Goal: Information Seeking & Learning: Learn about a topic

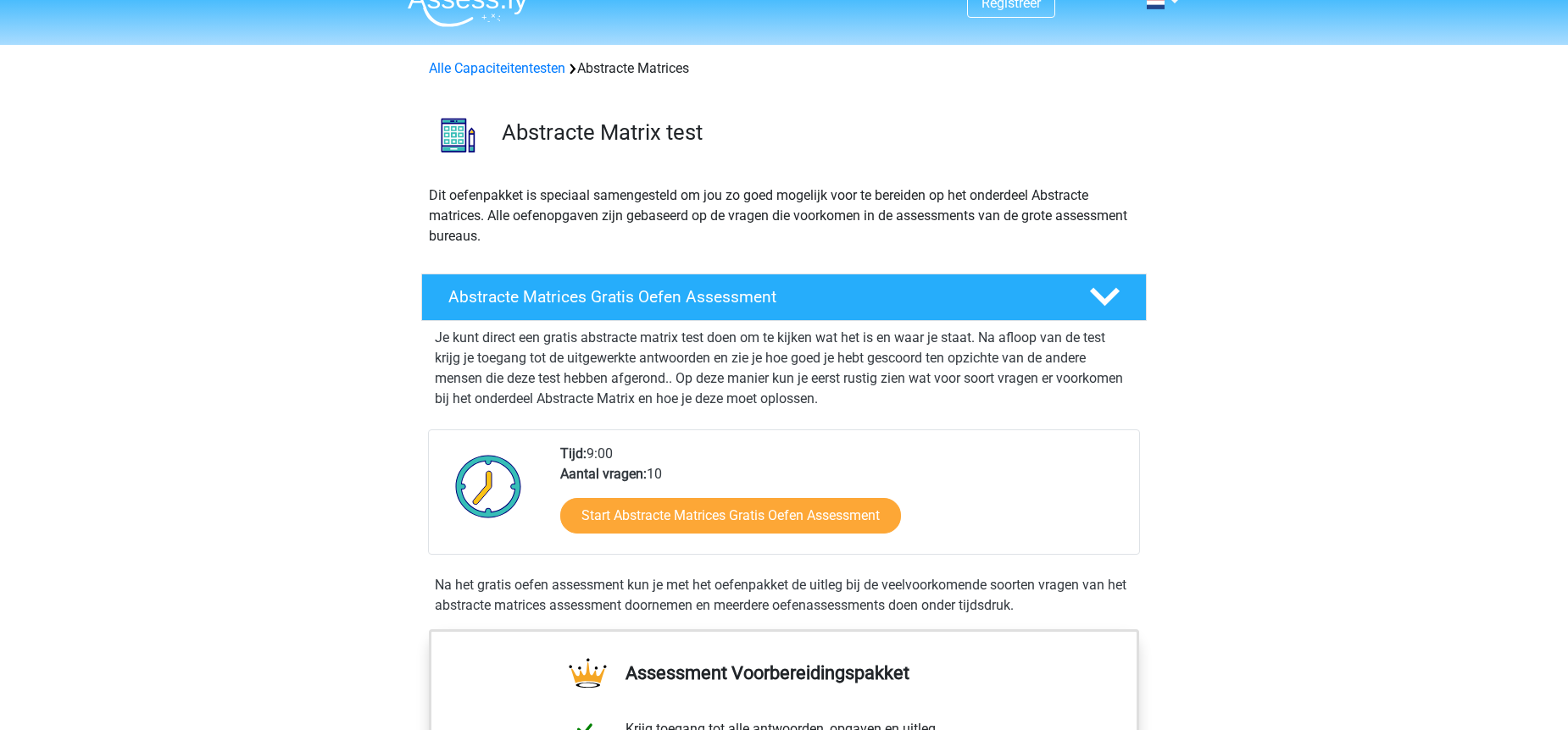
scroll to position [27, 0]
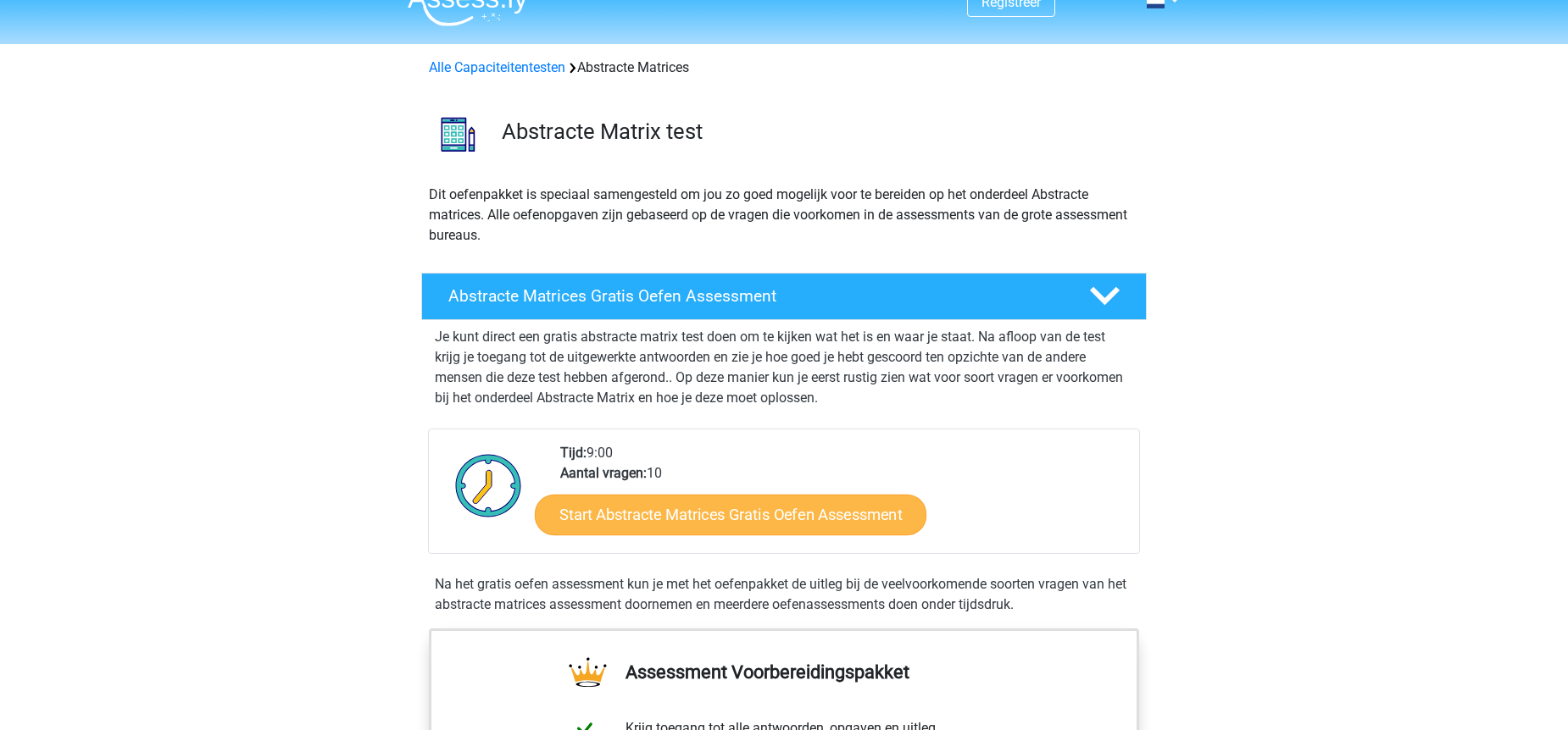
click at [712, 512] on link "Start Abstracte Matrices Gratis Oefen Assessment" at bounding box center [730, 514] width 392 height 40
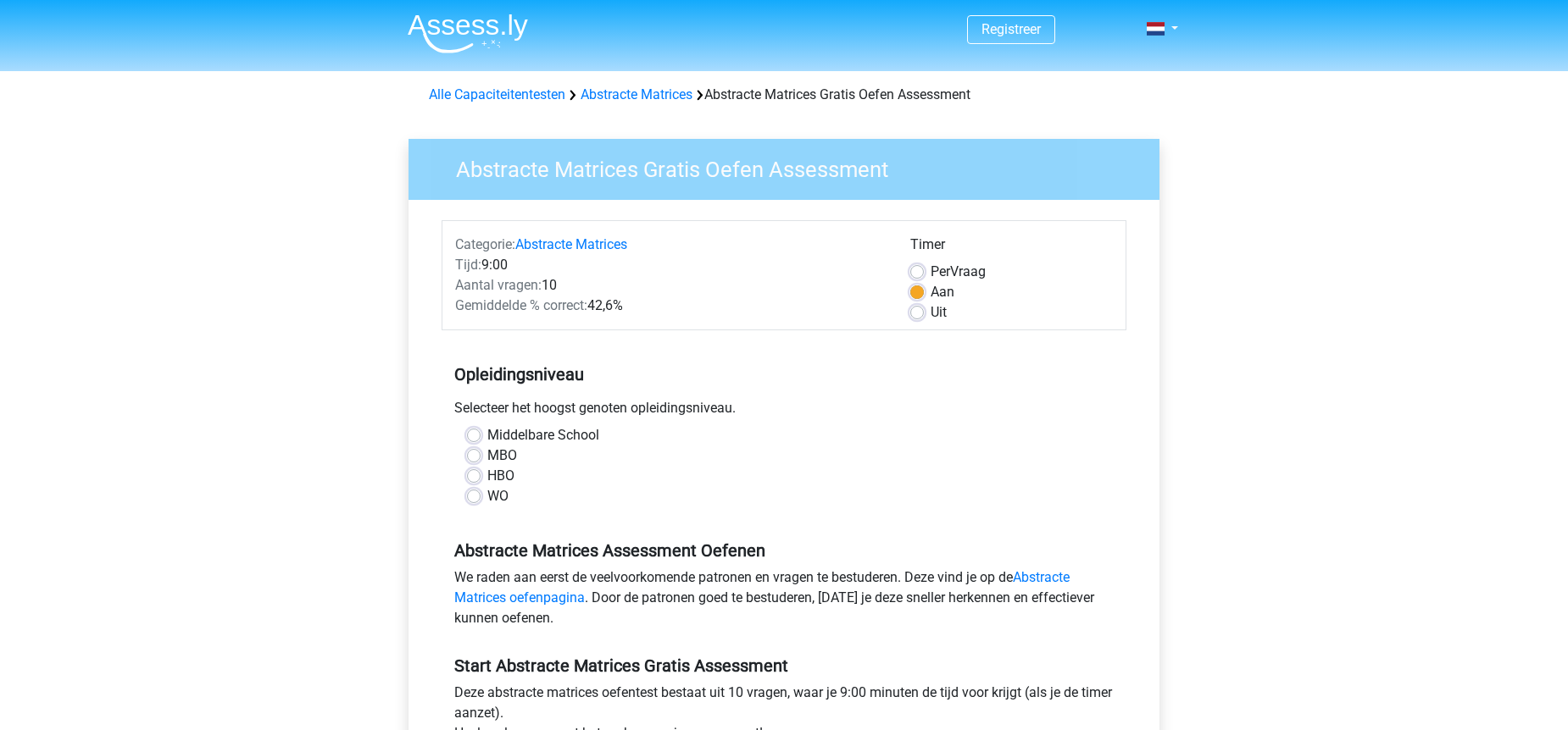
click at [487, 497] on label "WO" at bounding box center [498, 496] width 22 height 21
click at [478, 497] on input "WO" at bounding box center [473, 494] width 13 height 17
radio input "true"
click at [931, 312] on label "Uit" at bounding box center [939, 313] width 16 height 21
click at [921, 312] on input "Uit" at bounding box center [917, 311] width 13 height 17
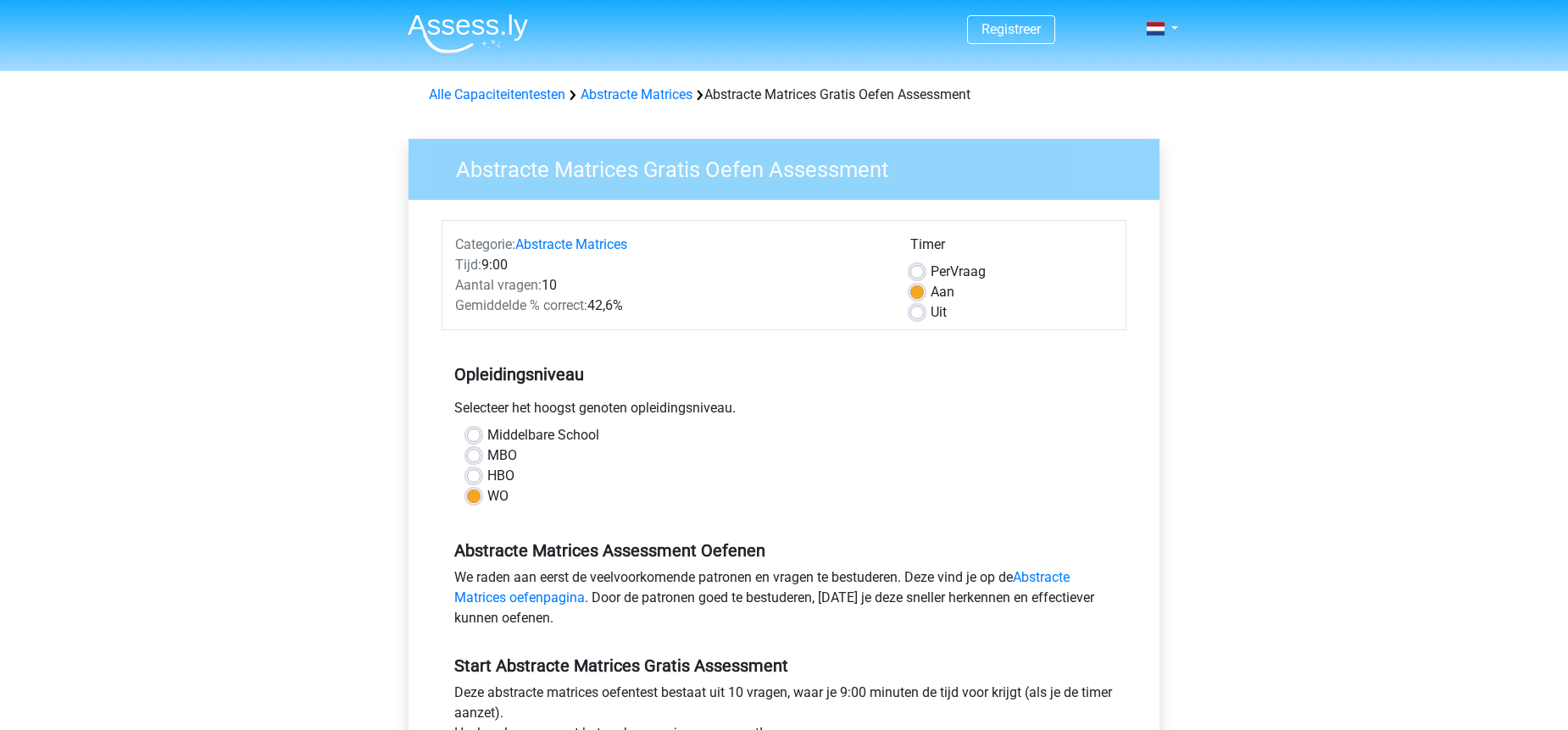
radio input "true"
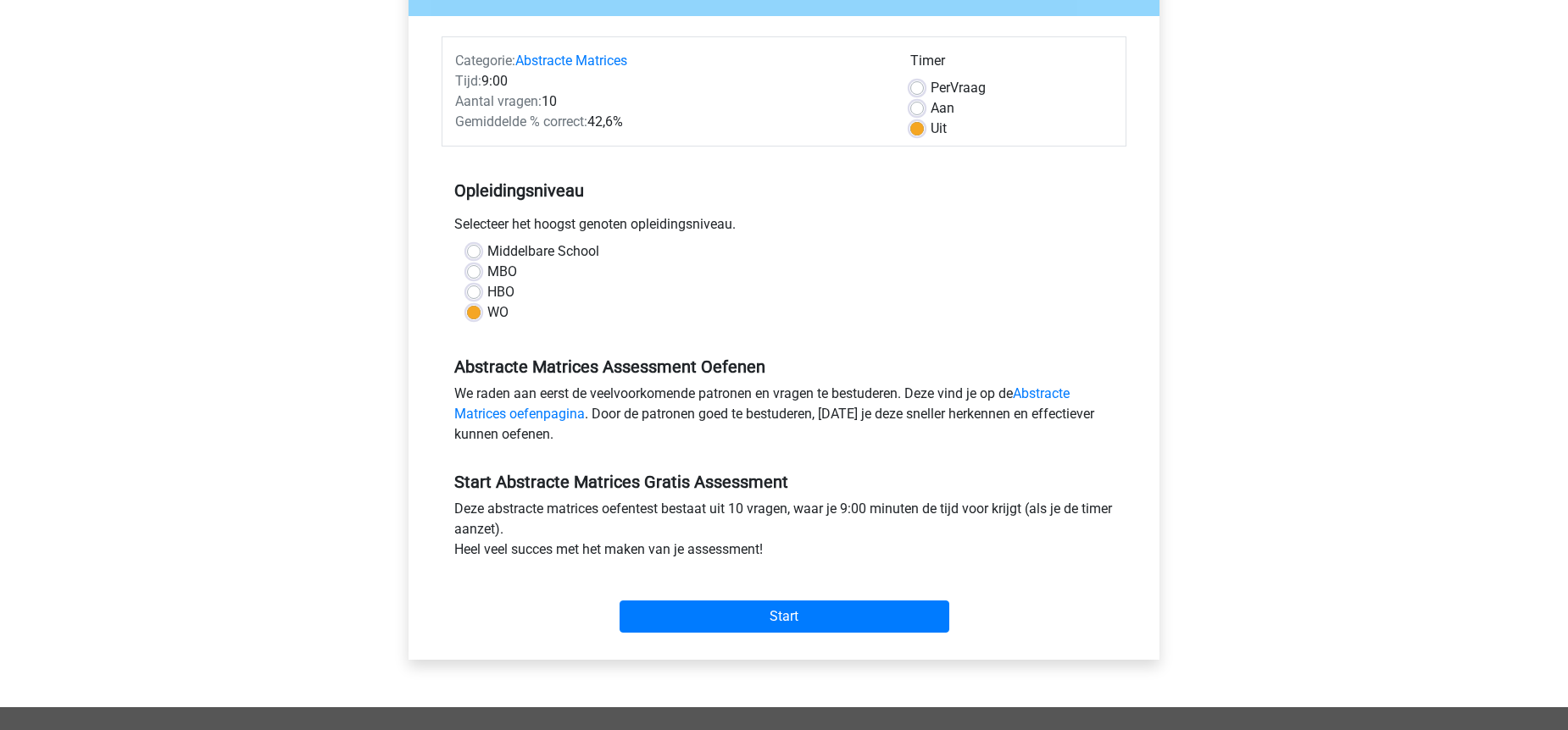
scroll to position [186, 0]
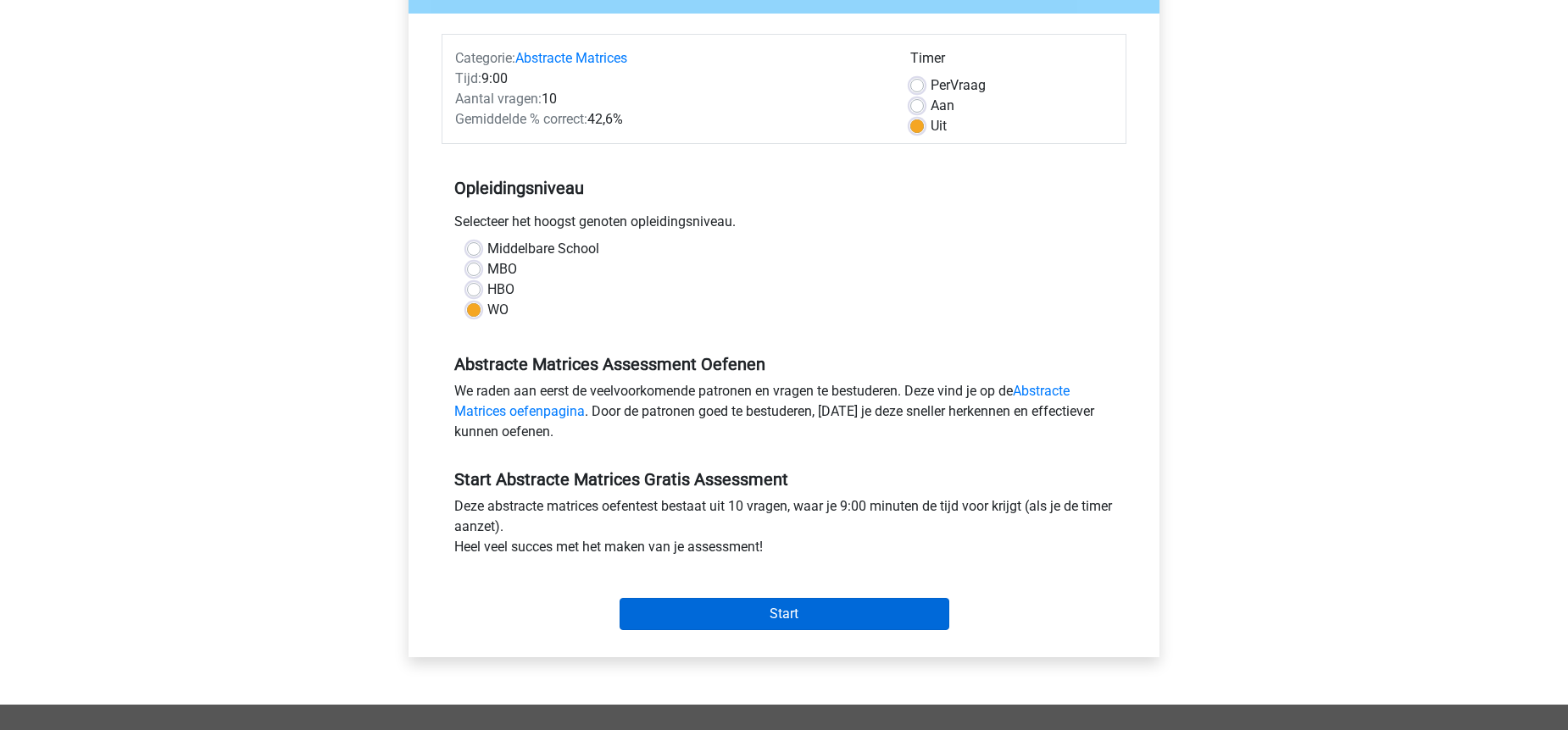
click at [851, 616] on input "Start" at bounding box center [785, 614] width 330 height 32
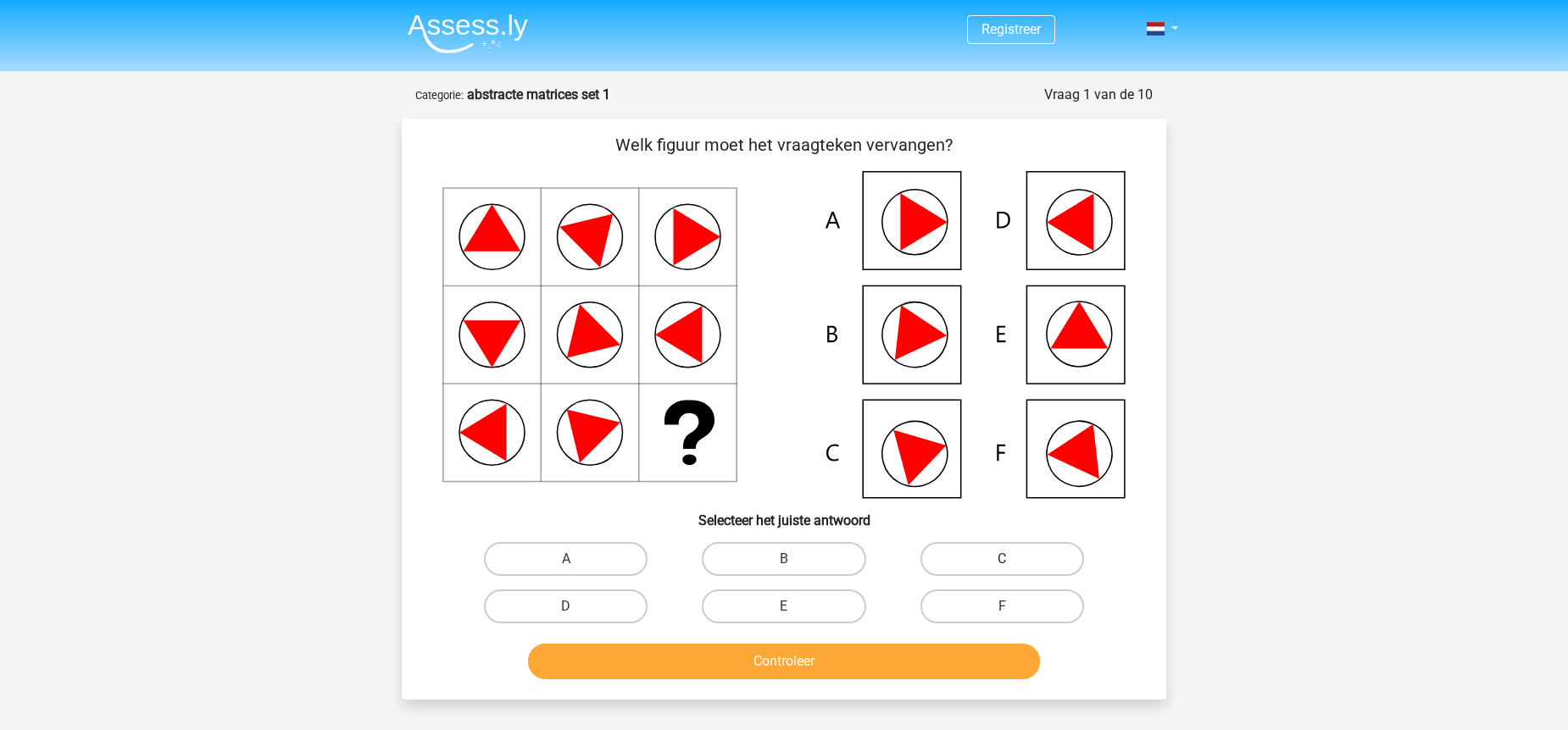
click at [993, 568] on label "C" at bounding box center [1002, 559] width 164 height 34
click at [1002, 568] on input "C" at bounding box center [1007, 564] width 11 height 11
radio input "true"
click at [870, 664] on button "Controleer" at bounding box center [784, 662] width 513 height 36
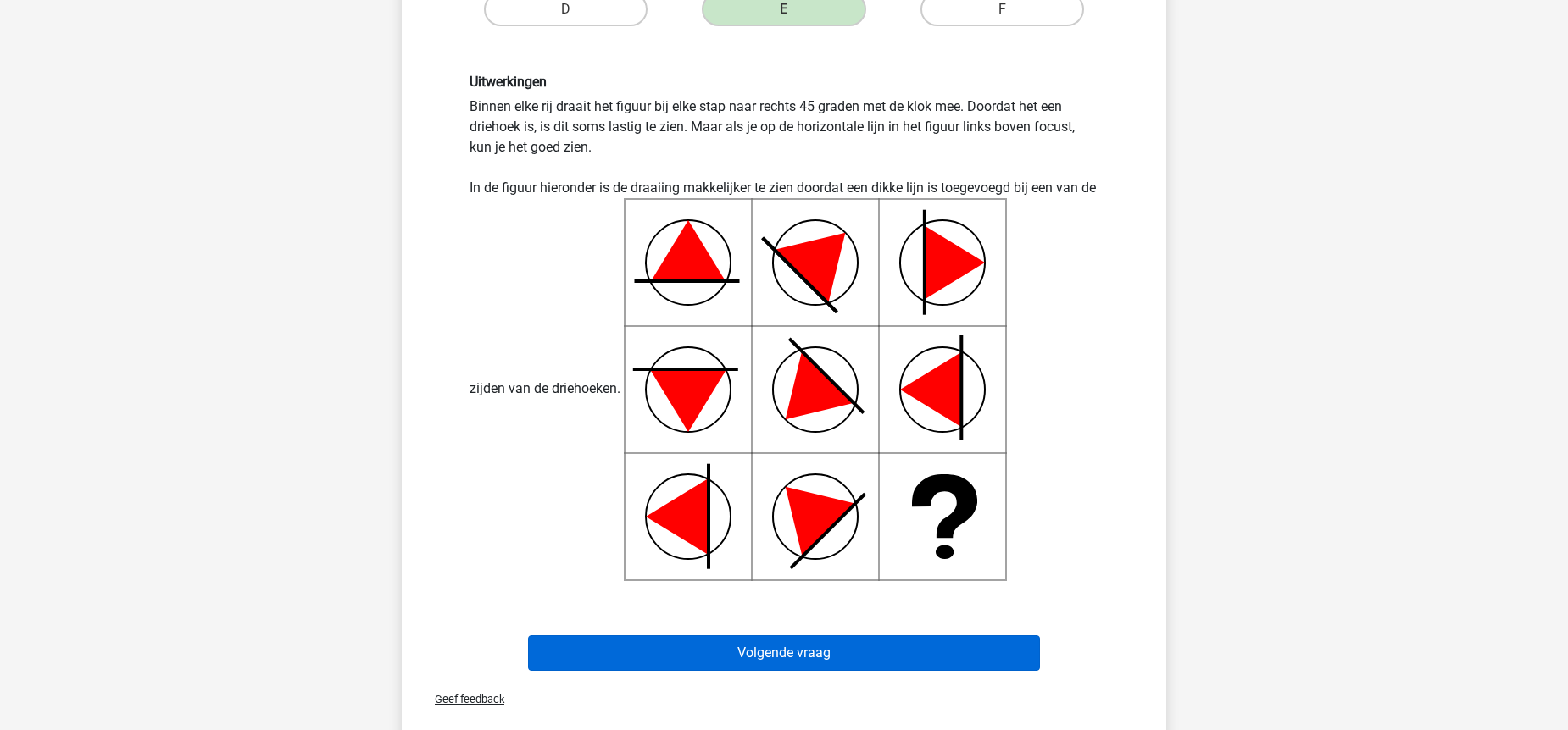
scroll to position [598, 0]
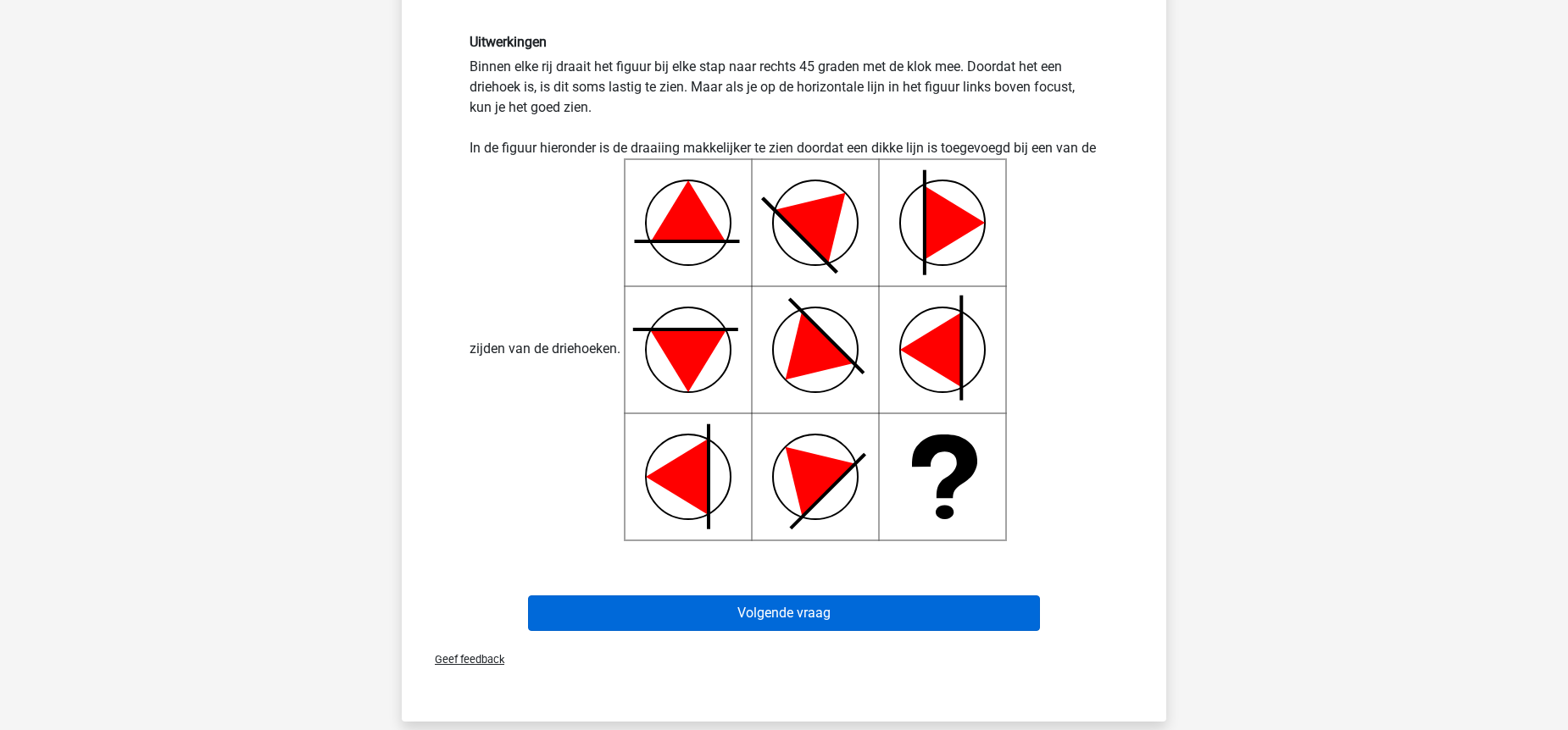
click at [829, 631] on button "Volgende vraag" at bounding box center [784, 614] width 513 height 36
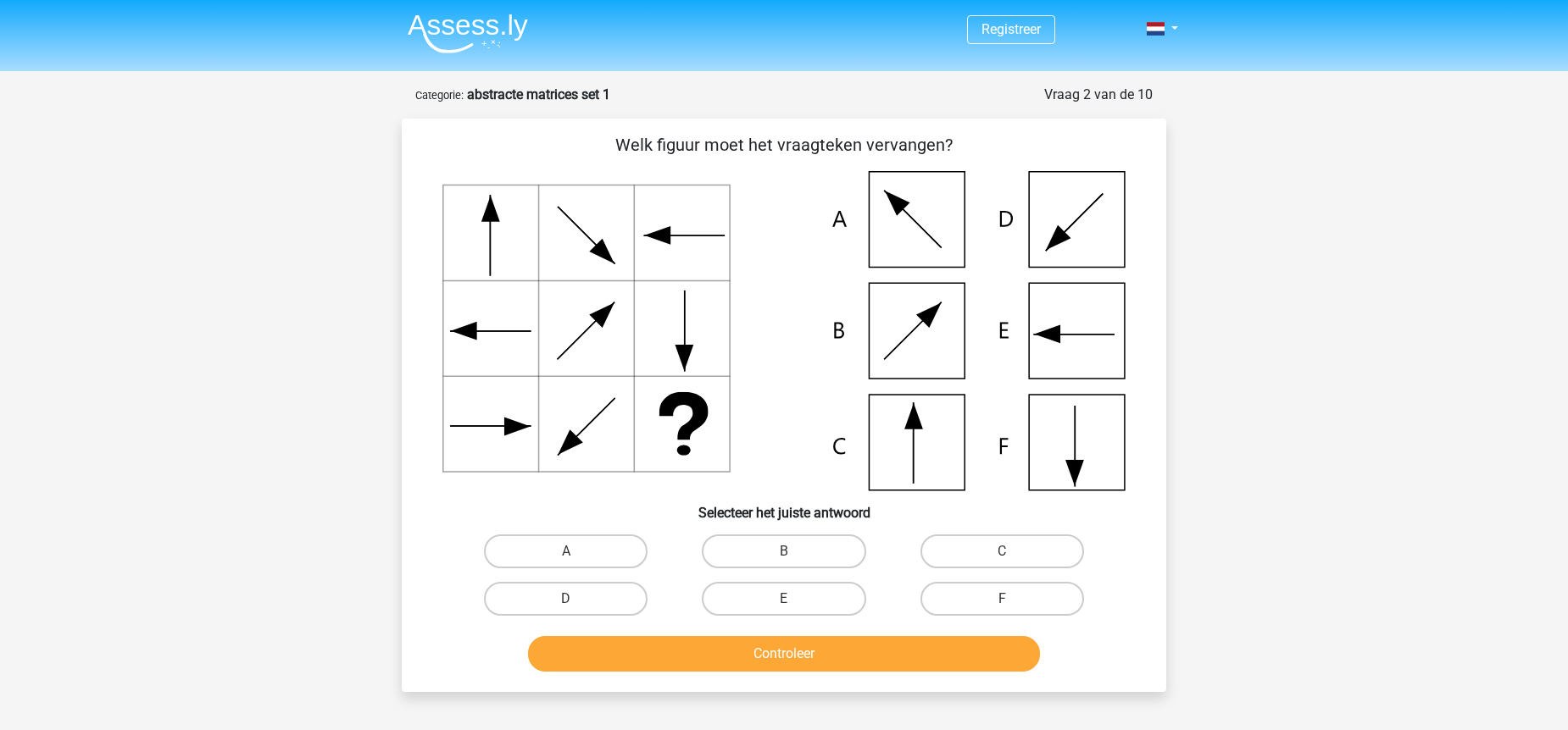
scroll to position [0, 0]
click at [969, 548] on label "C" at bounding box center [1002, 552] width 164 height 34
click at [1002, 552] on input "C" at bounding box center [1007, 557] width 11 height 11
radio input "true"
click at [865, 655] on button "Controleer" at bounding box center [784, 654] width 513 height 36
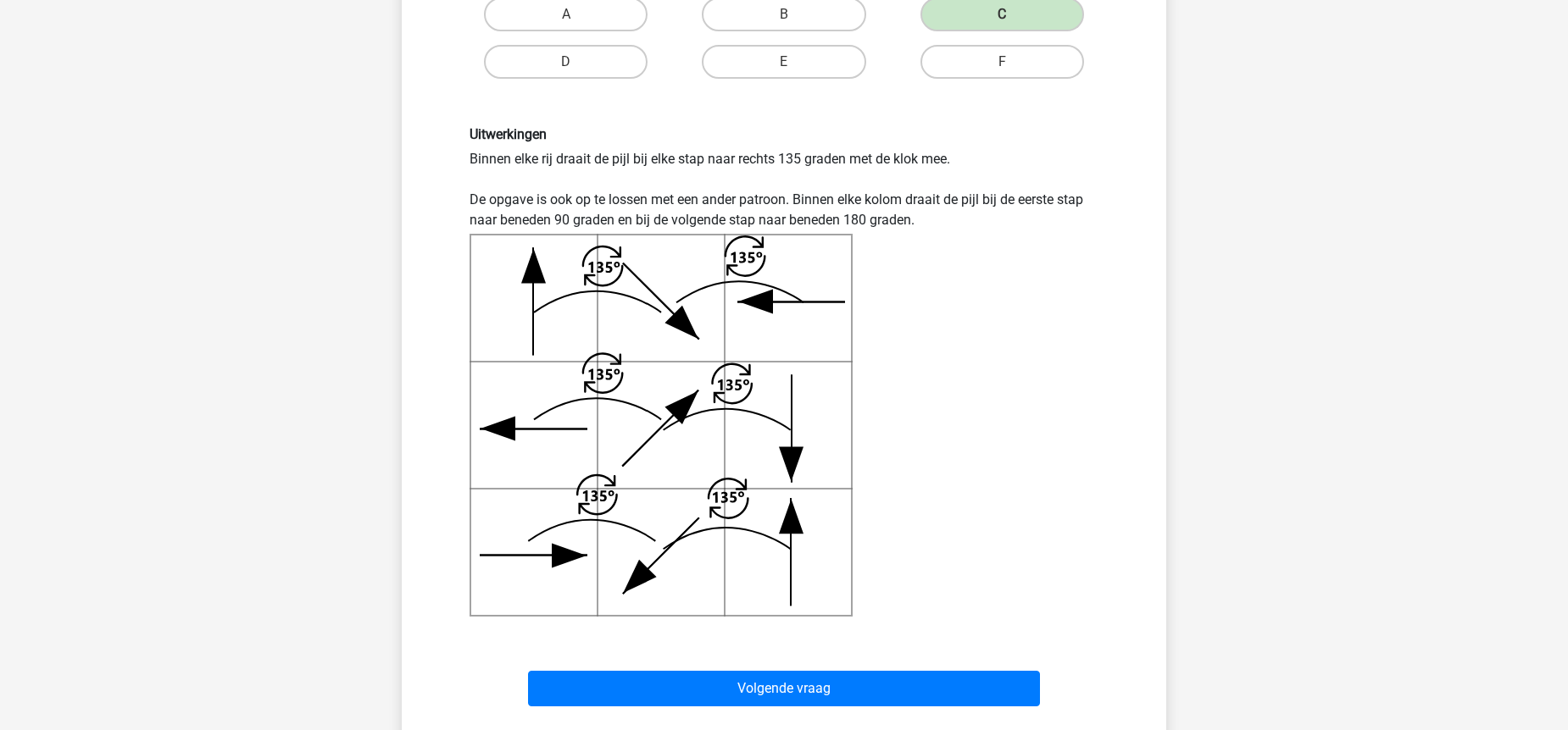
scroll to position [538, 0]
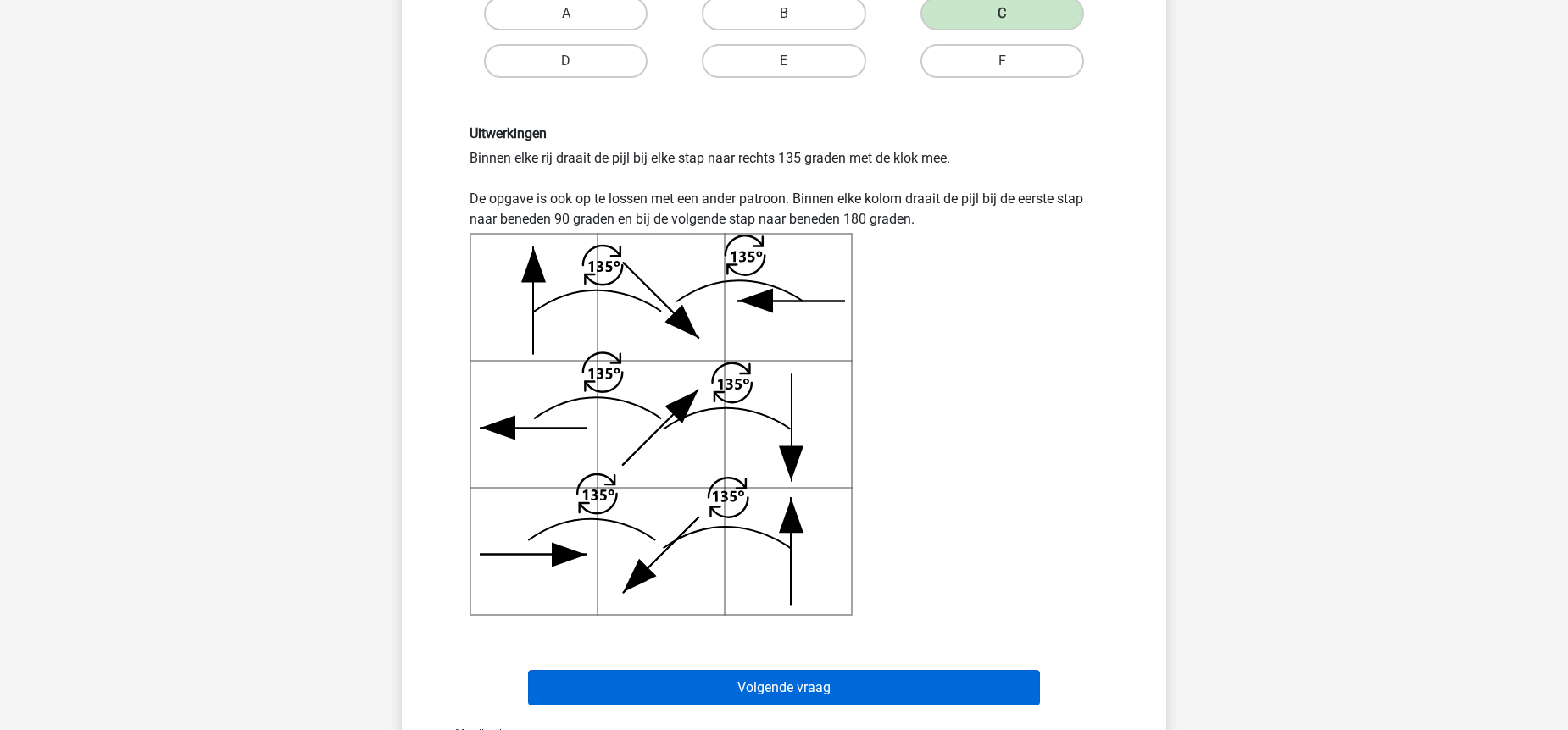
click at [924, 682] on button "Volgende vraag" at bounding box center [784, 688] width 513 height 36
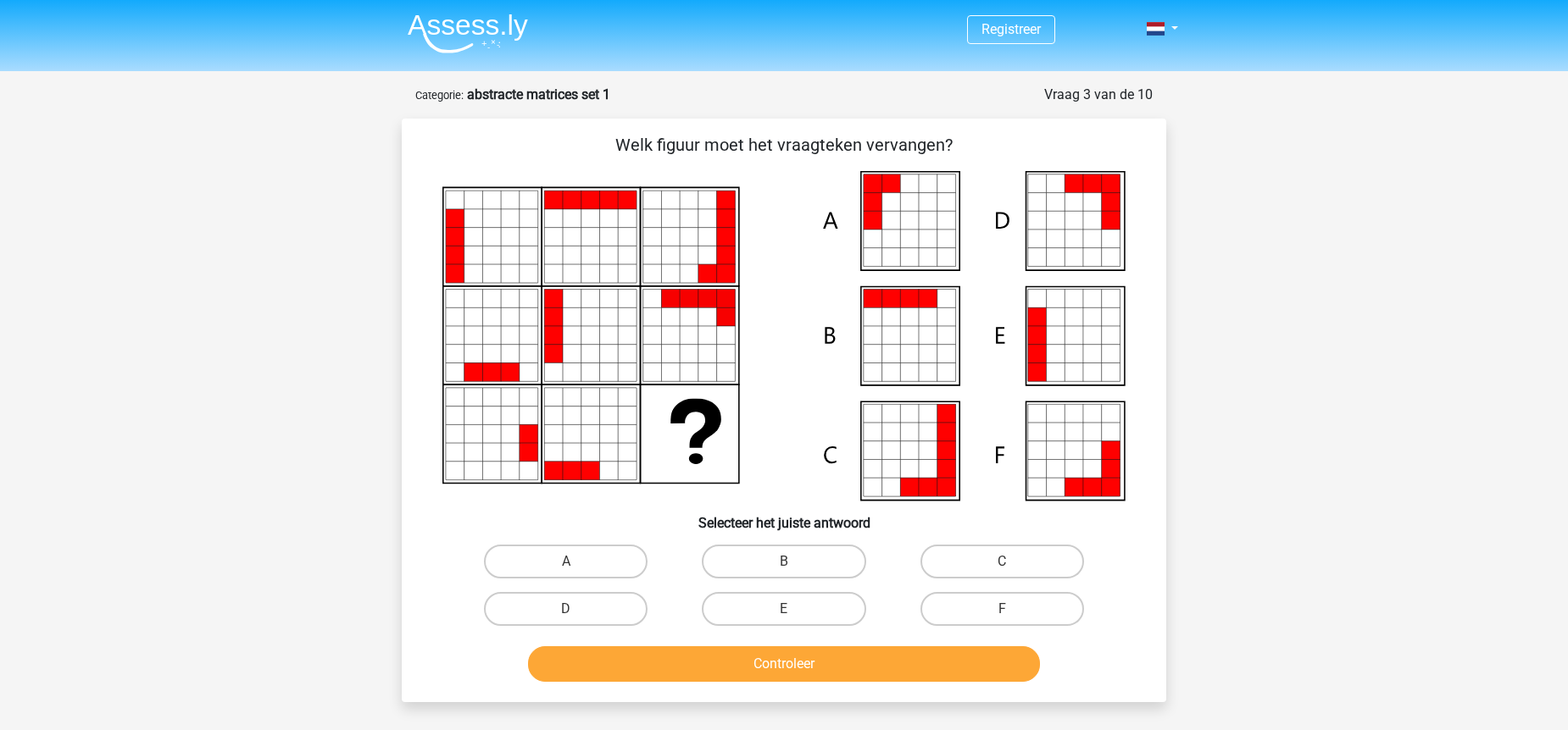
scroll to position [0, 0]
click at [817, 614] on label "E" at bounding box center [783, 609] width 164 height 34
click at [795, 614] on input "E" at bounding box center [789, 614] width 11 height 11
radio input "true"
click at [881, 670] on button "Controleer" at bounding box center [784, 665] width 513 height 36
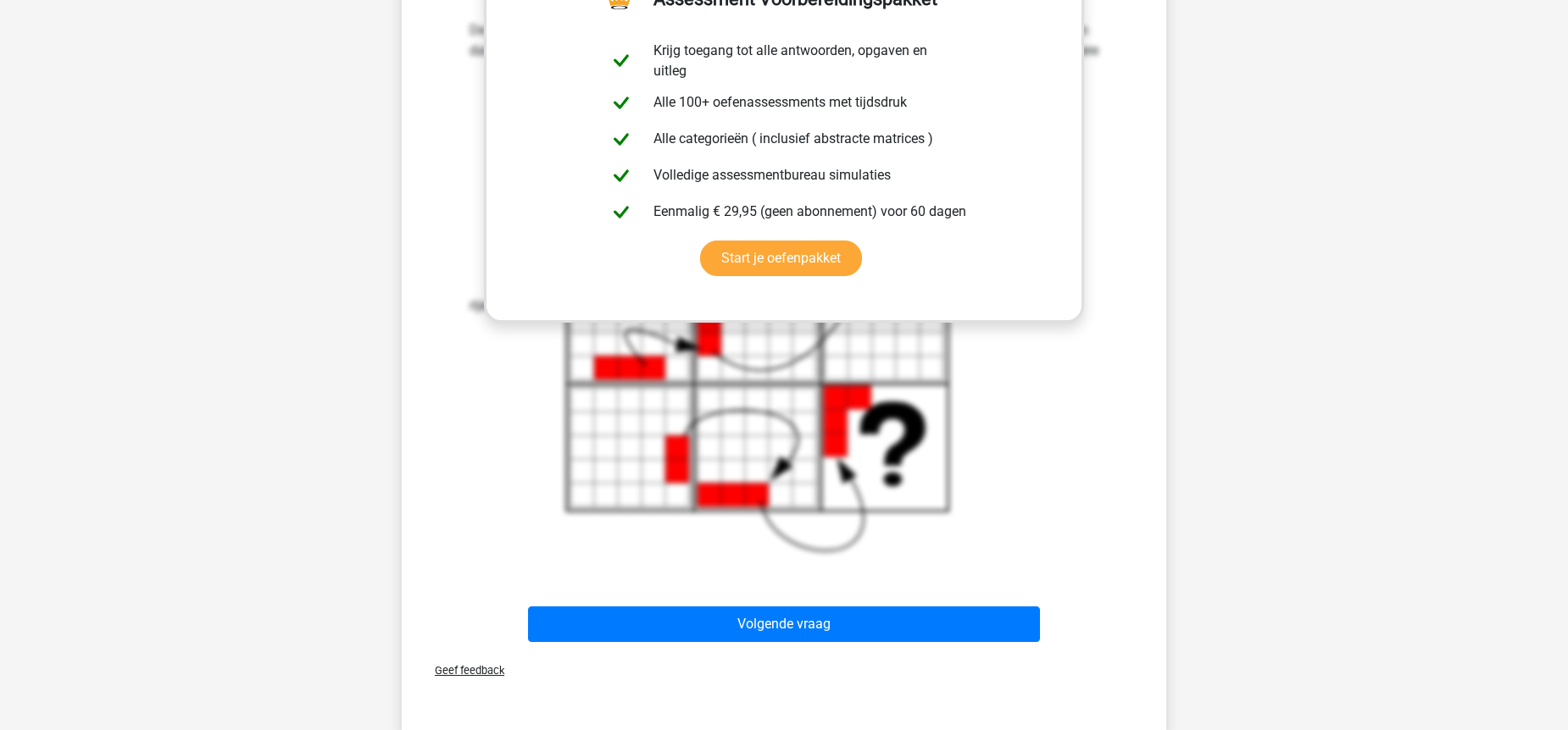
scroll to position [760, 0]
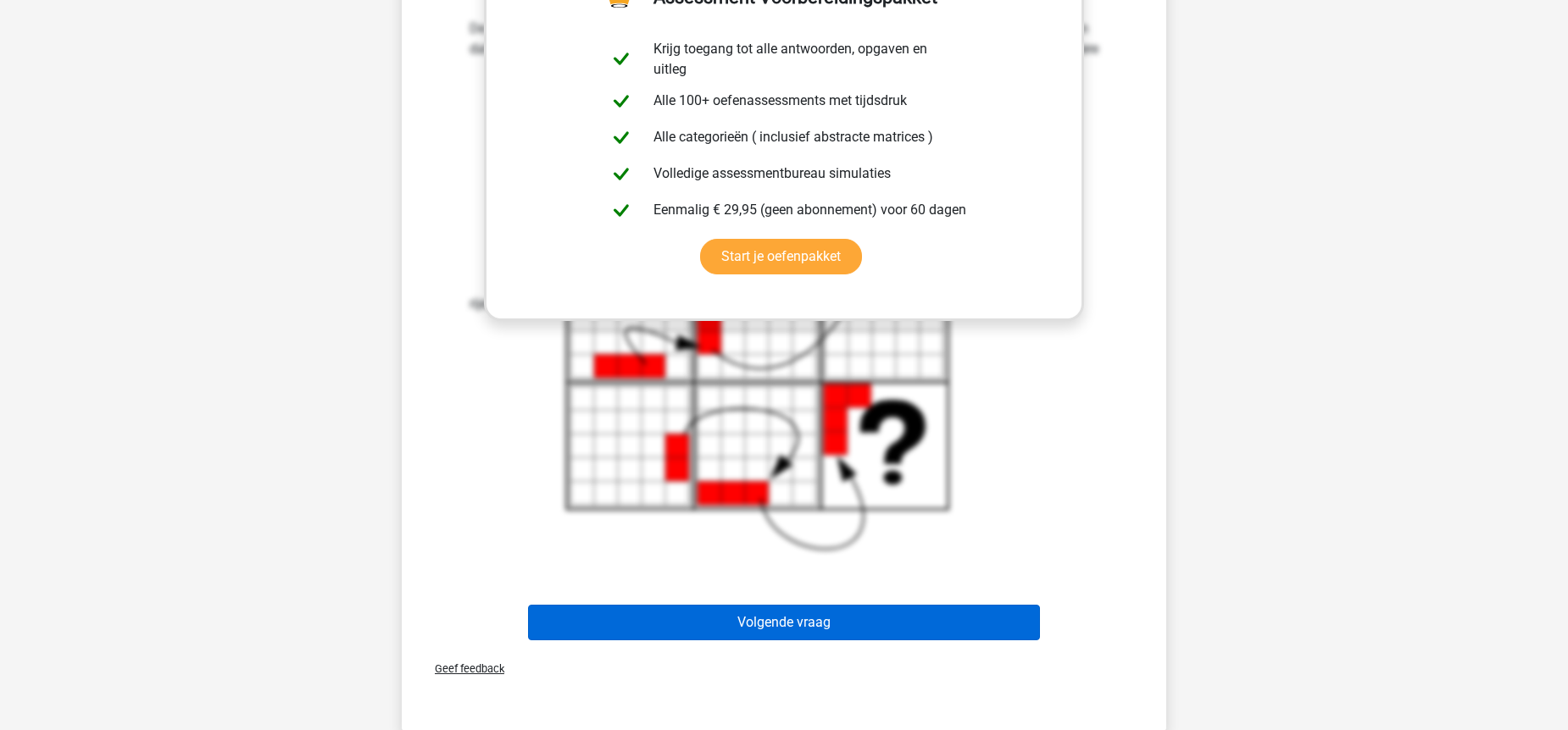
click at [763, 614] on button "Volgende vraag" at bounding box center [784, 623] width 513 height 36
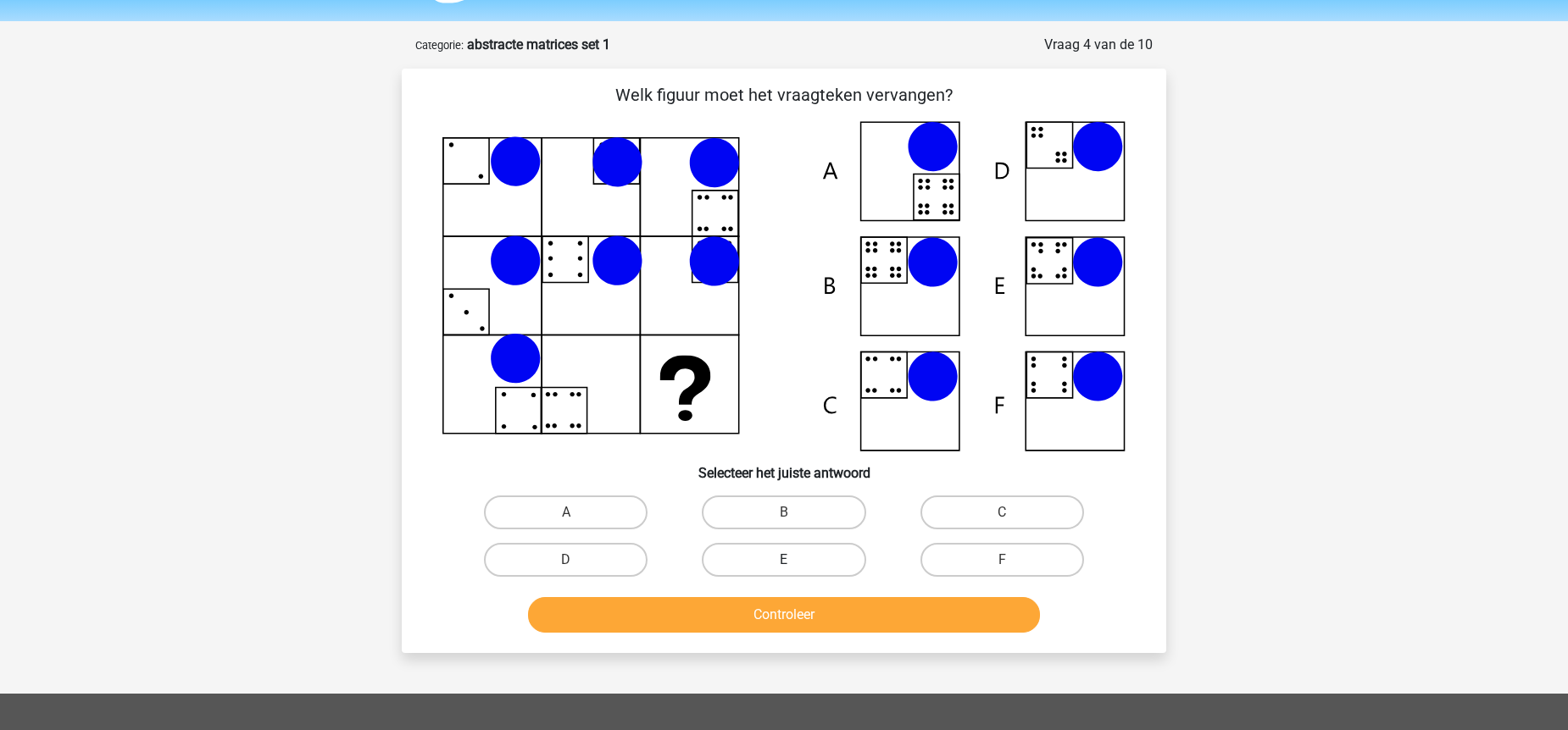
scroll to position [53, 0]
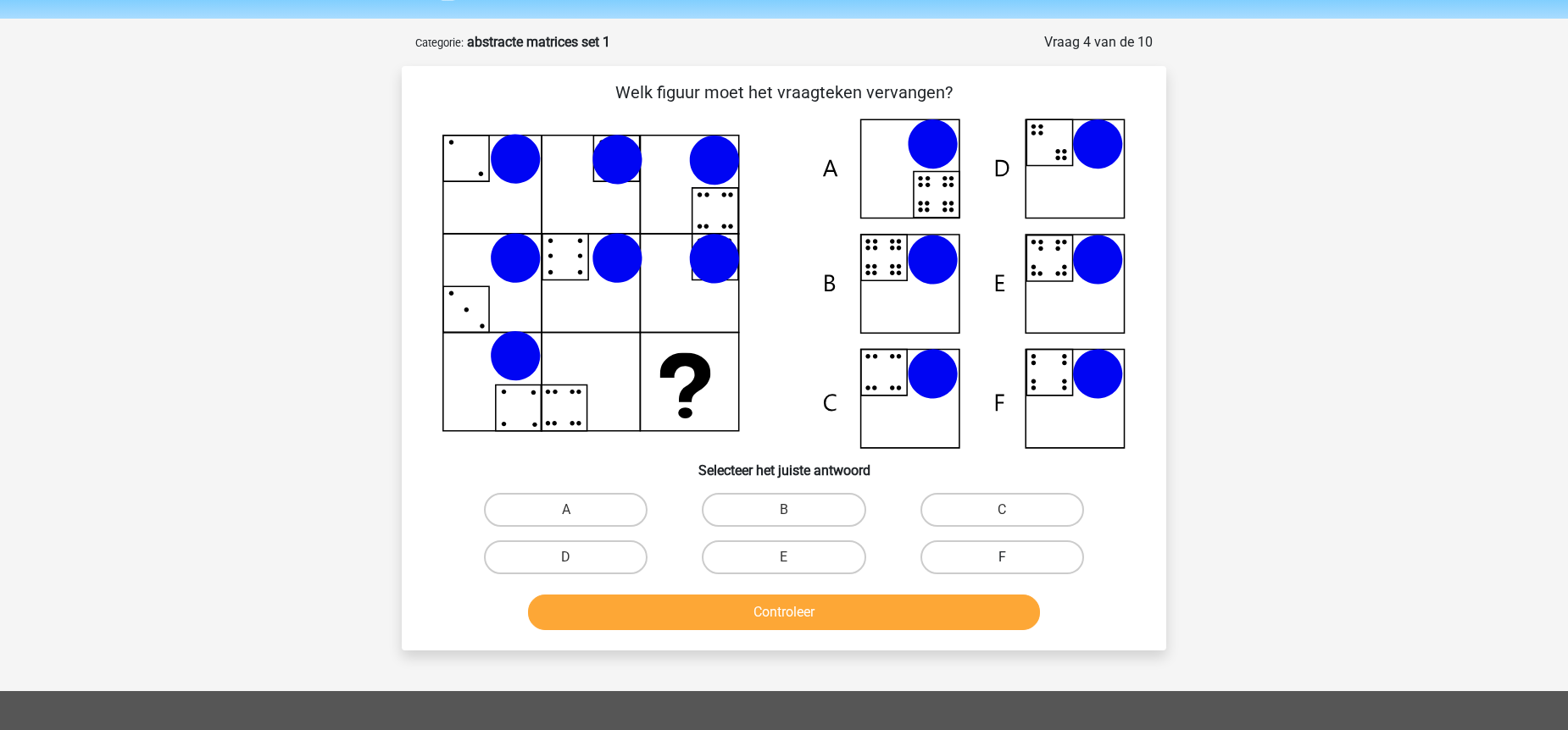
click at [990, 552] on label "F" at bounding box center [1002, 558] width 164 height 34
click at [1002, 557] on input "F" at bounding box center [1007, 563] width 11 height 11
radio input "true"
click at [981, 617] on button "Controleer" at bounding box center [784, 613] width 513 height 36
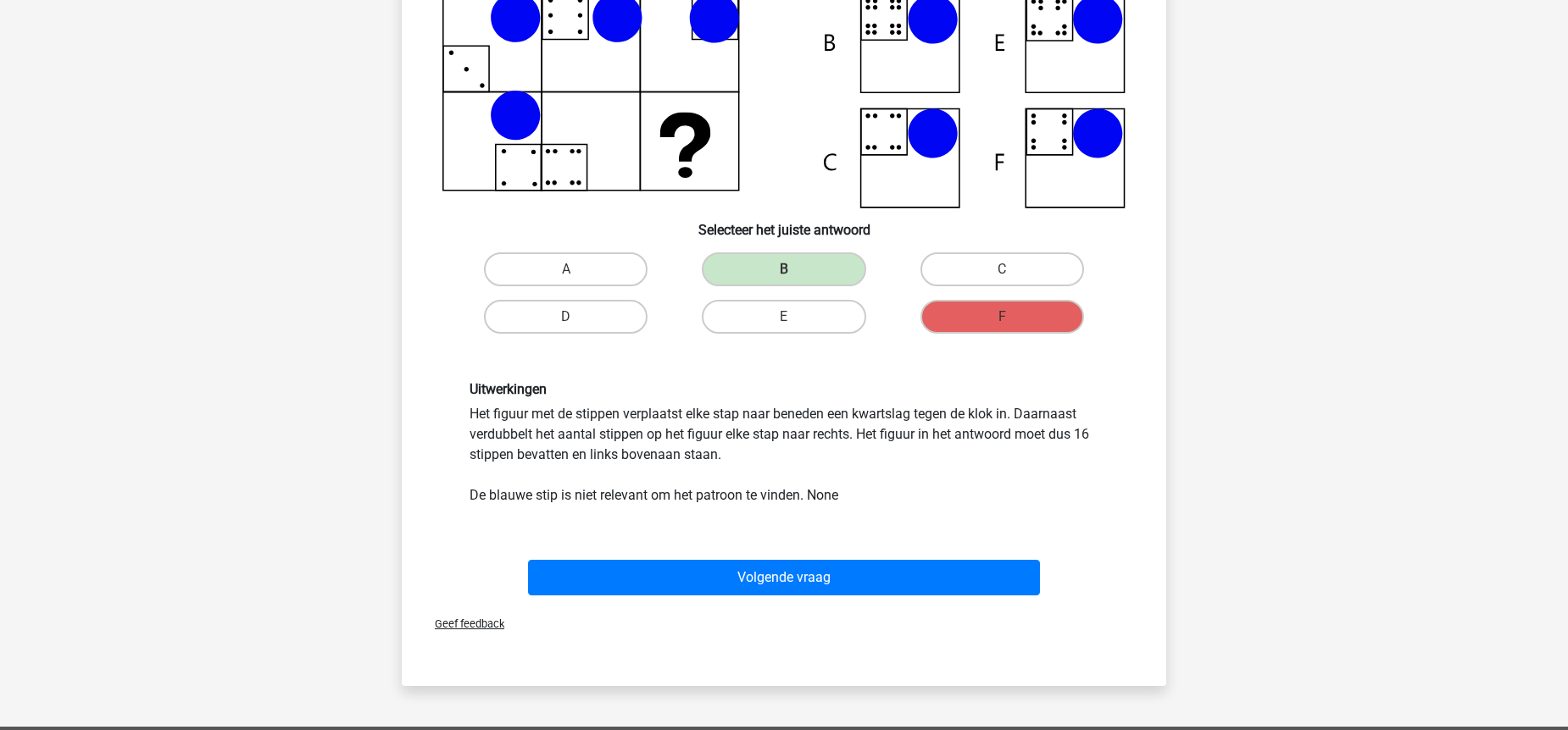
scroll to position [356, 0]
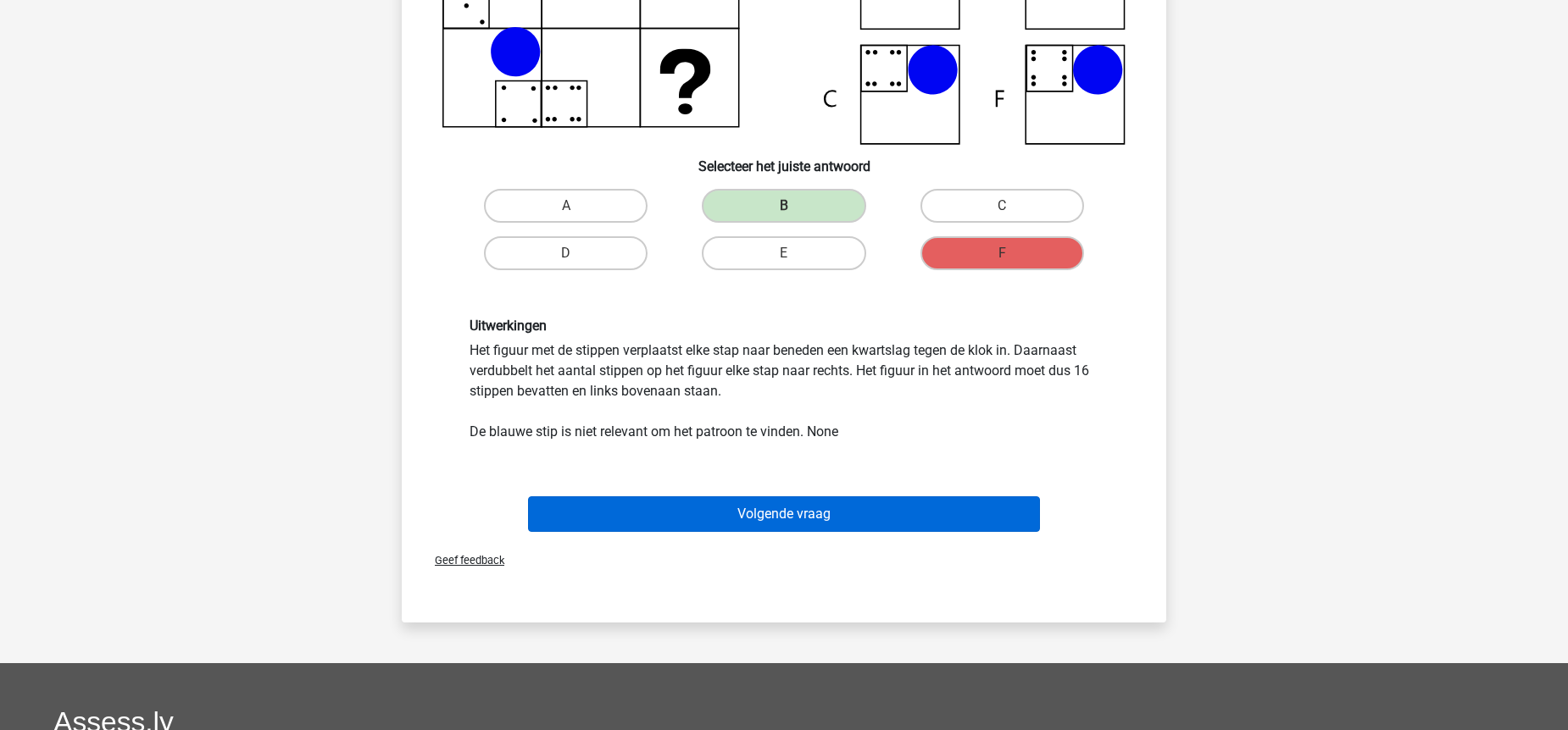
click at [909, 510] on button "Volgende vraag" at bounding box center [784, 514] width 513 height 36
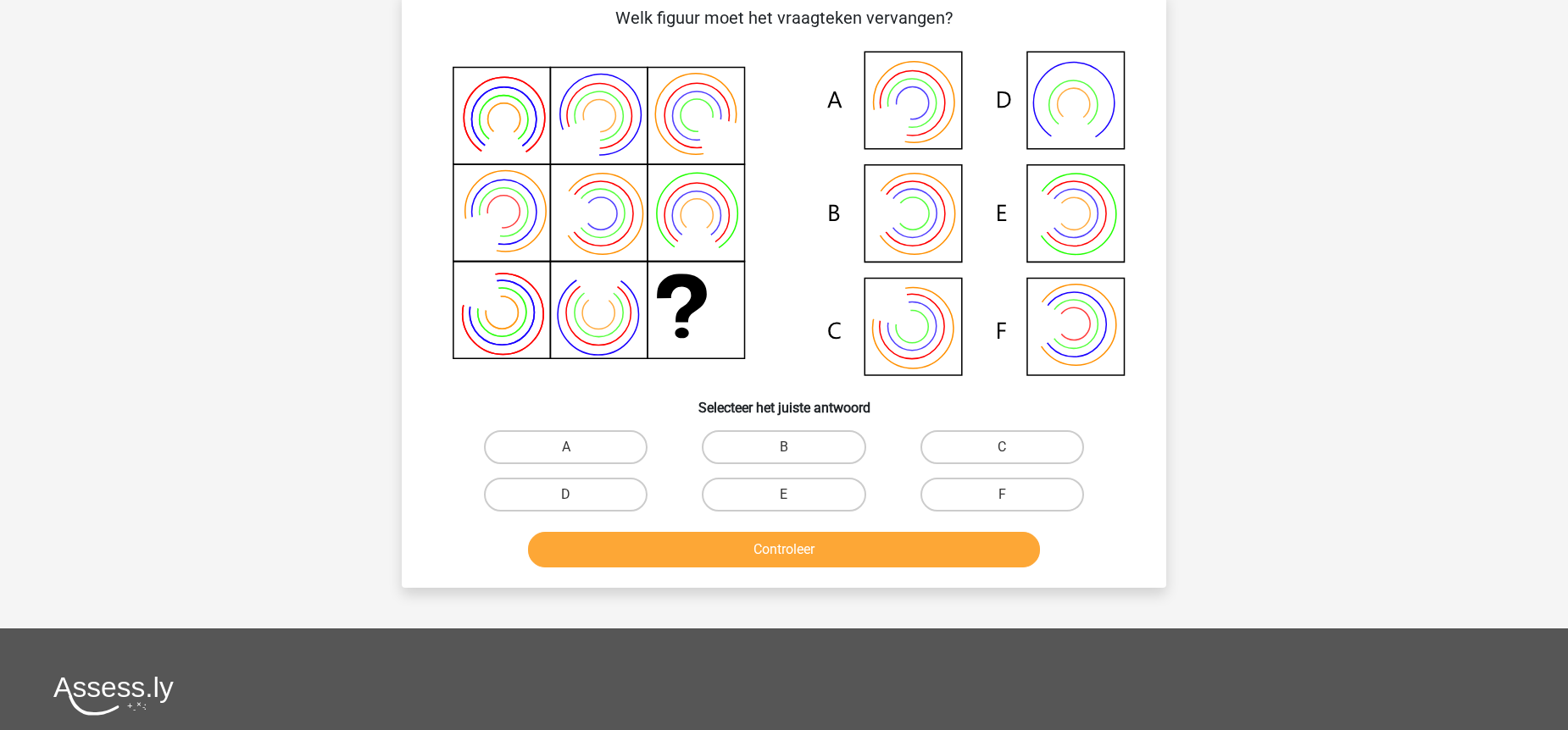
scroll to position [85, 0]
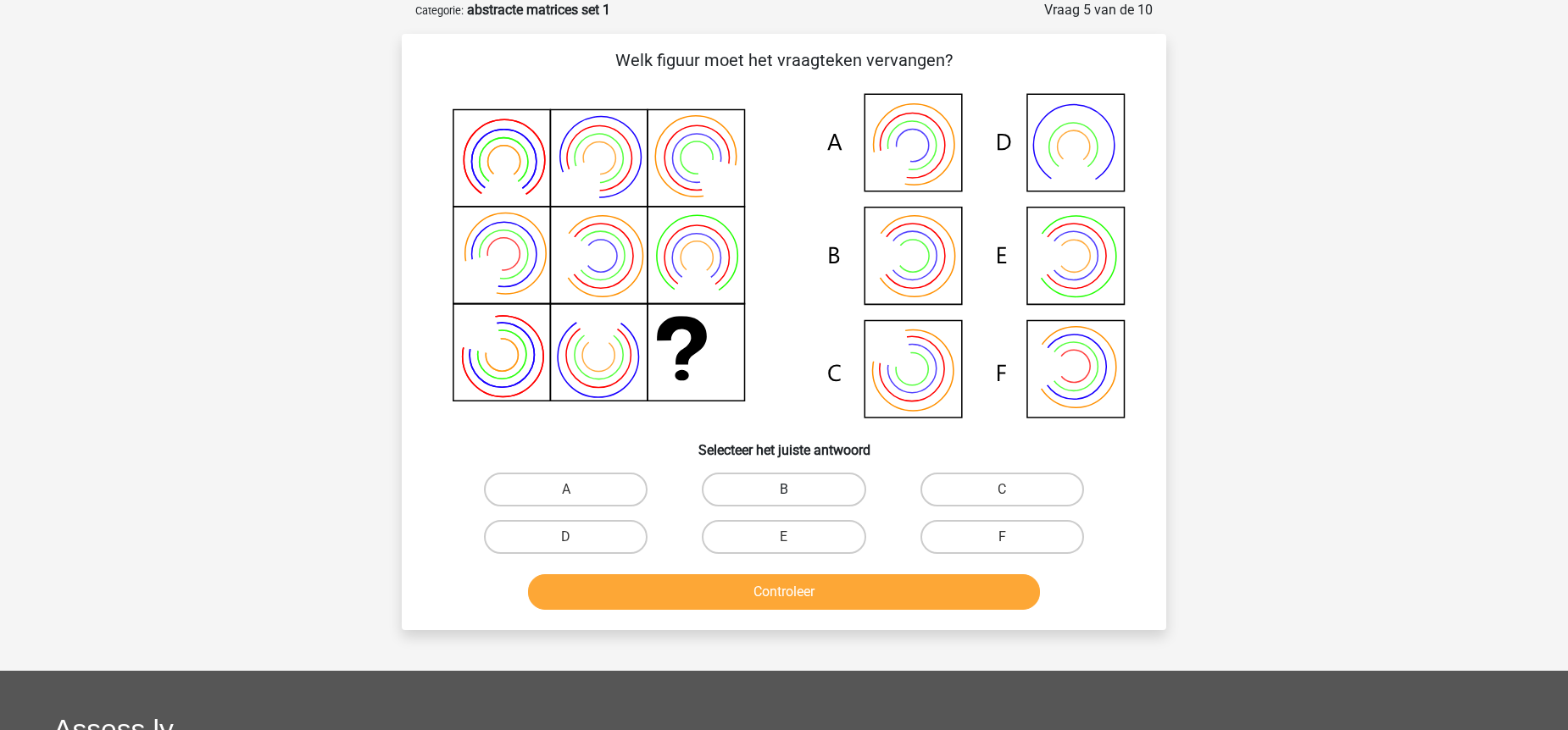
click at [780, 493] on label "B" at bounding box center [783, 490] width 164 height 34
click at [784, 493] on input "B" at bounding box center [789, 495] width 11 height 11
radio input "true"
click at [839, 592] on button "Controleer" at bounding box center [784, 592] width 513 height 36
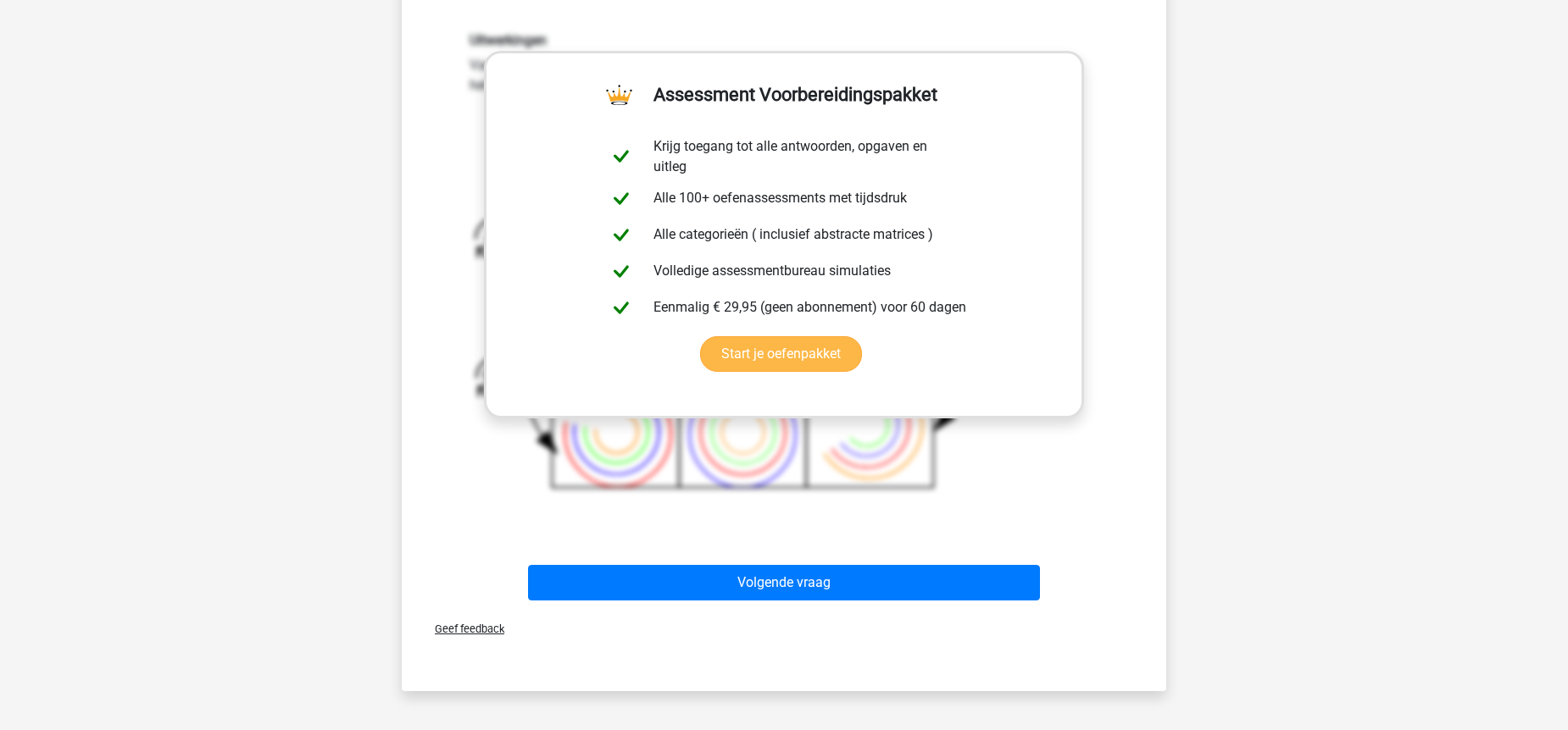
scroll to position [727, 0]
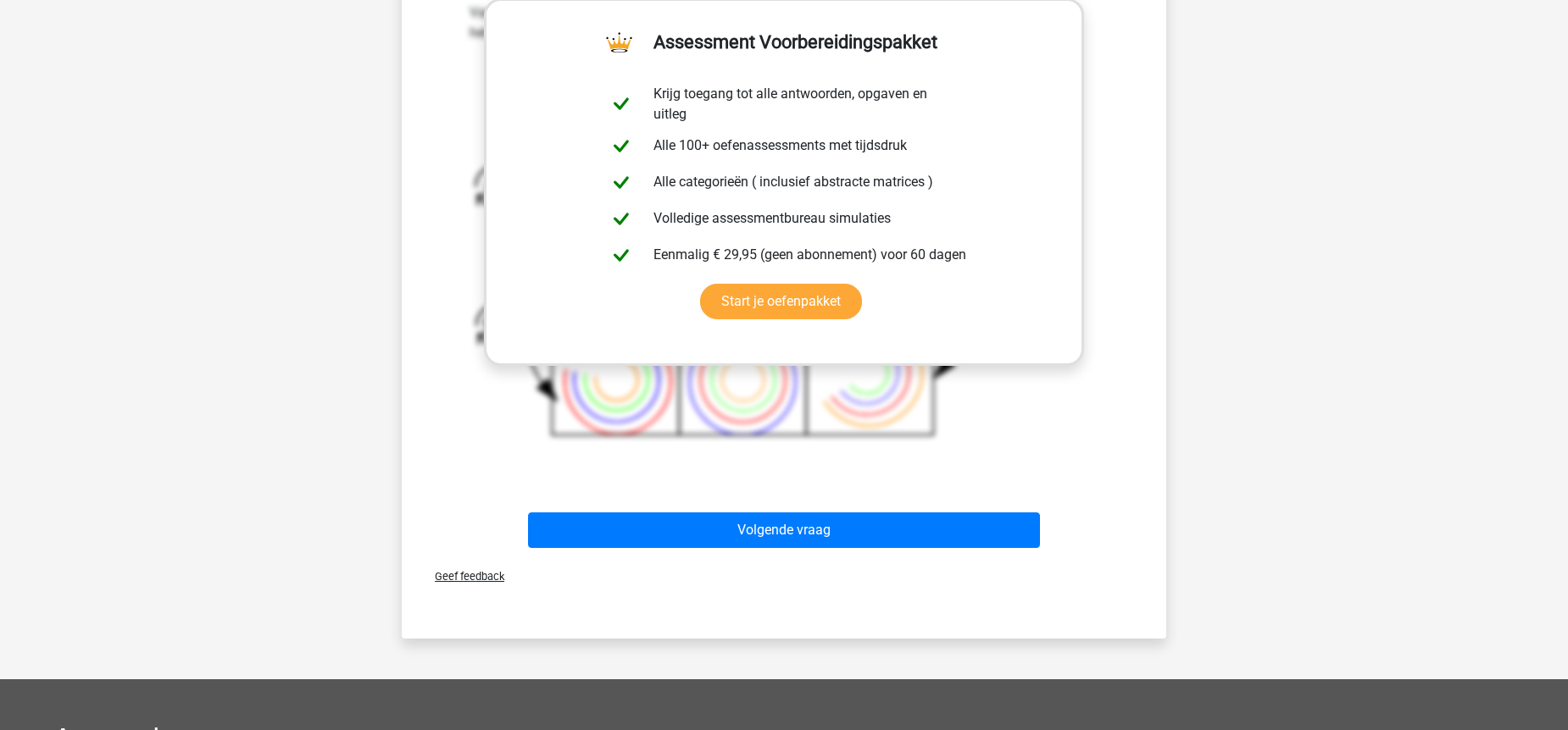
click at [1105, 361] on div "Uitwerkingen Van boven naar beneden verwisselen steeds de binnenste en buitenst…" at bounding box center [784, 219] width 654 height 478
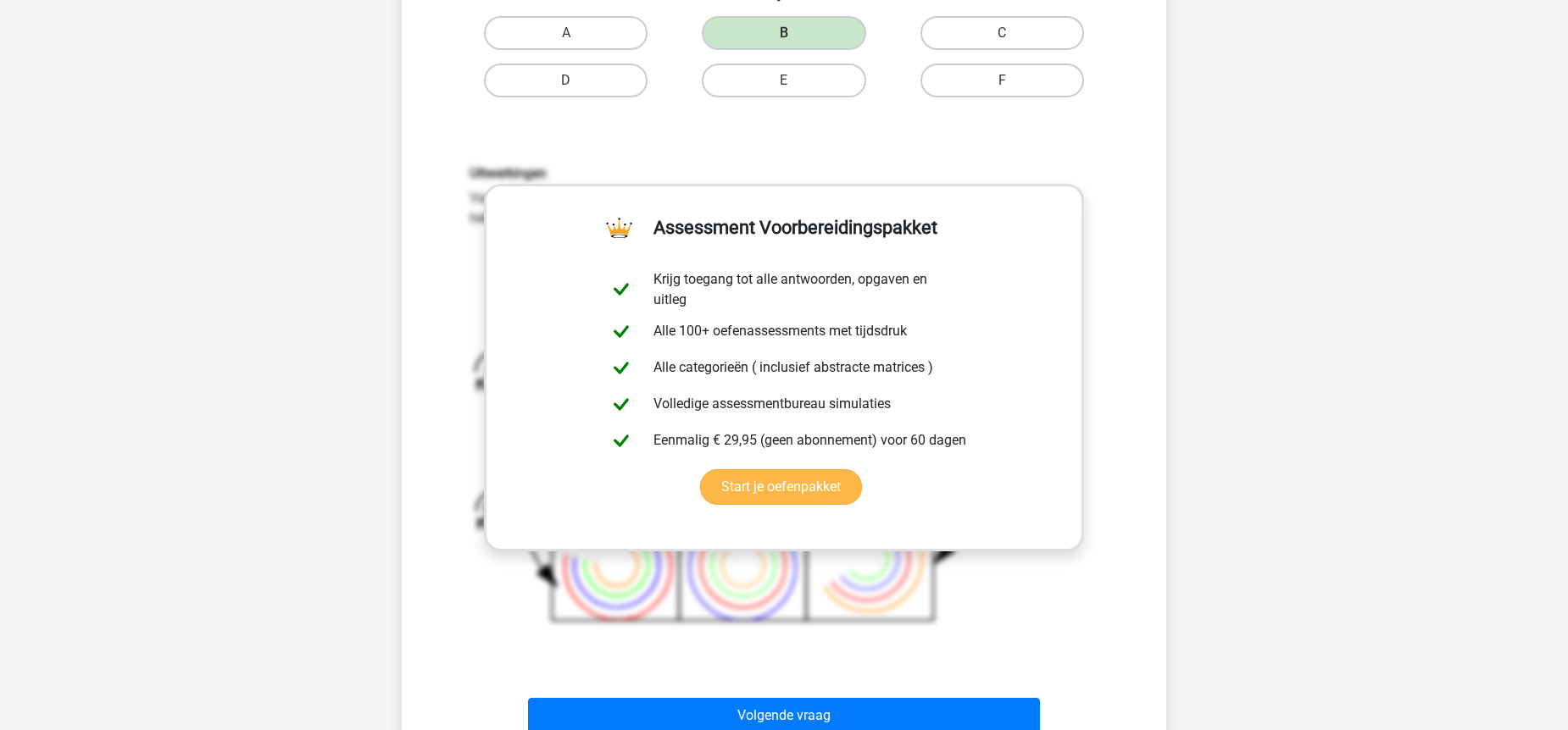
scroll to position [541, 0]
drag, startPoint x: 935, startPoint y: 240, endPoint x: 919, endPoint y: 271, distance: 34.9
click at [862, 470] on link "Start je oefenpakket" at bounding box center [780, 488] width 162 height 36
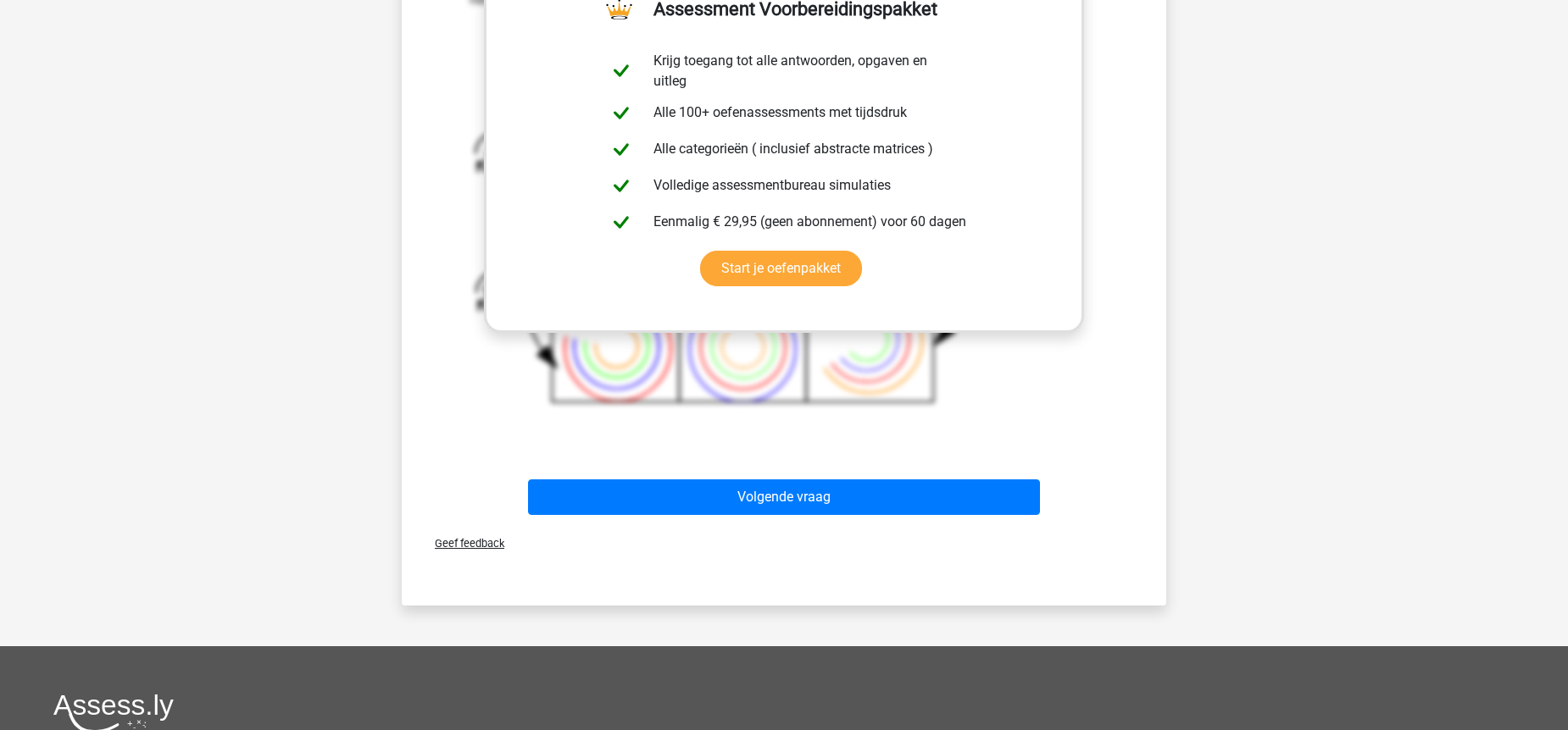
scroll to position [760, 0]
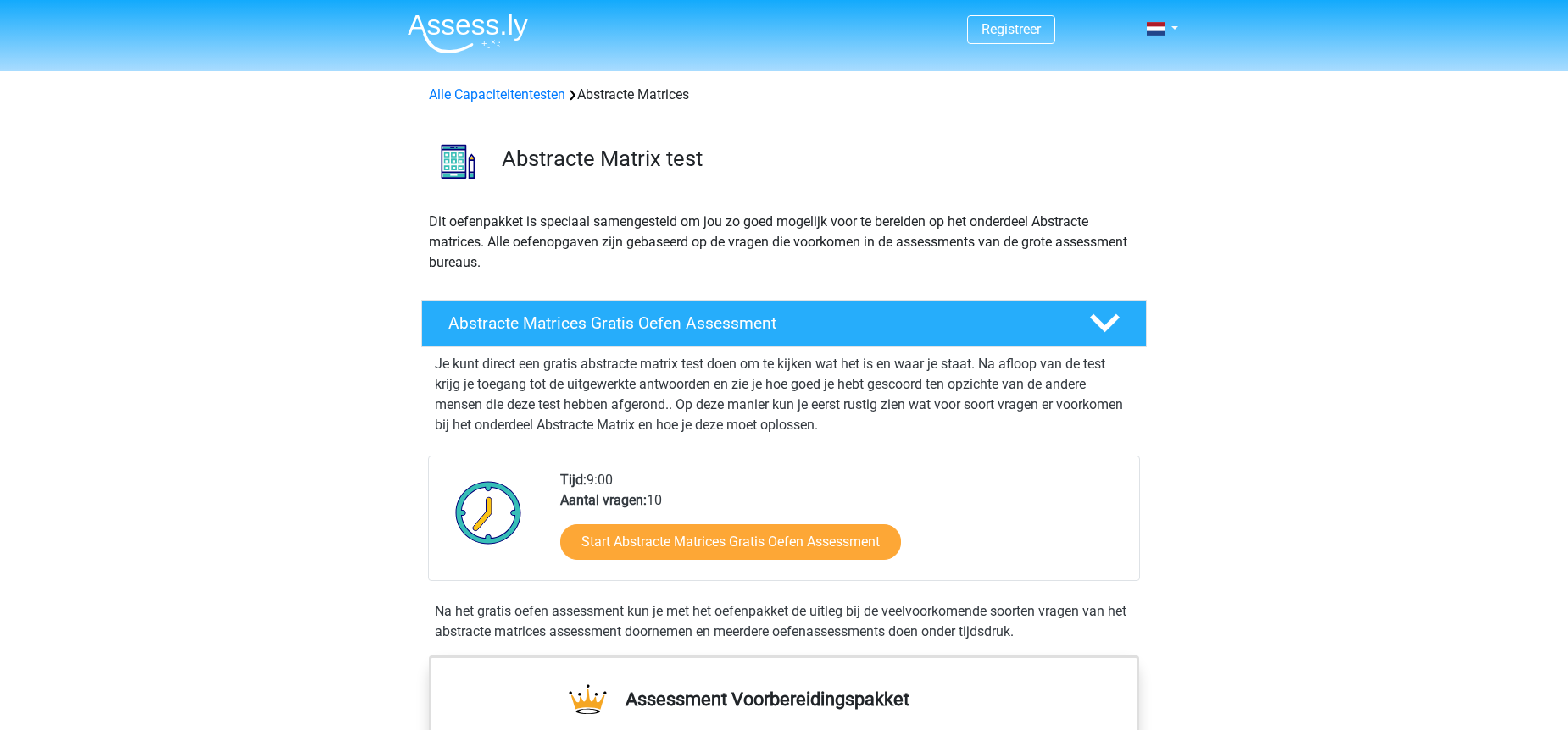
scroll to position [27, 0]
